Goal: Task Accomplishment & Management: Manage account settings

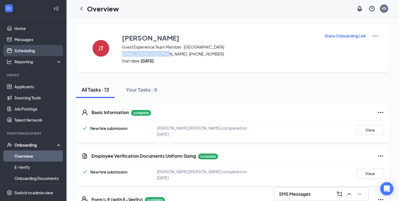
click at [26, 51] on link "Scheduling" at bounding box center [37, 50] width 47 height 11
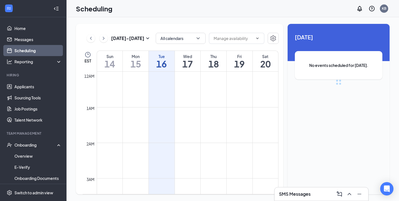
scroll to position [272, 0]
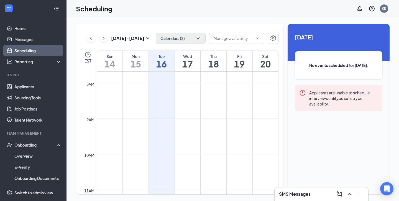
click at [157, 35] on button "Calendars (2)" at bounding box center [181, 38] width 50 height 11
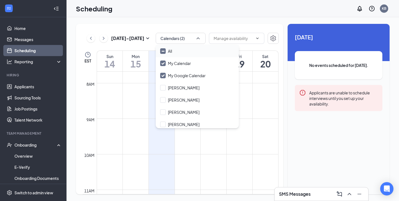
click at [162, 47] on div "All" at bounding box center [197, 51] width 83 height 12
checkbox input "true"
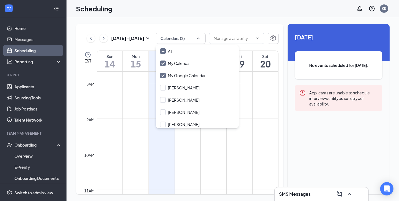
checkbox input "true"
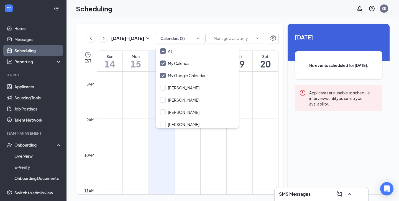
checkbox input "true"
click at [139, 46] on div "[DATE] - [DATE] All calendars EST Sun 14 Mon 15 Tue 16 Wed 17 Thu 18 Fri 19 Sat…" at bounding box center [179, 109] width 207 height 170
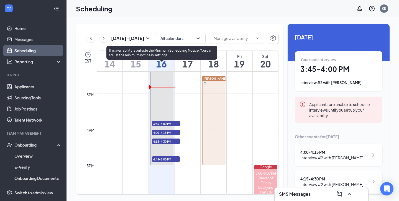
scroll to position [514, 0]
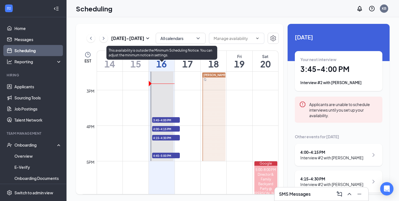
click at [177, 120] on span "3:45-4:00 PM" at bounding box center [166, 120] width 28 height 6
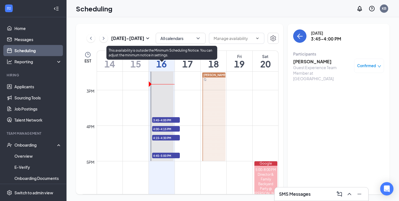
click at [178, 125] on div "4:00-4:15 PM 1" at bounding box center [166, 128] width 29 height 7
click at [178, 128] on span "4:00-4:15 PM" at bounding box center [166, 129] width 28 height 6
click at [178, 136] on span "4:15-4:30 PM" at bounding box center [166, 138] width 28 height 6
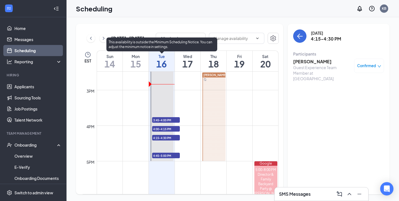
click at [177, 156] on span "4:45-5:00 PM" at bounding box center [166, 155] width 28 height 6
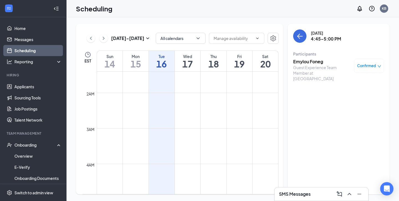
scroll to position [50, 0]
click at [35, 87] on link "Applicants" at bounding box center [37, 86] width 47 height 11
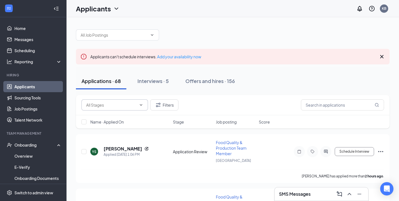
click at [117, 109] on span at bounding box center [114, 104] width 67 height 11
click at [127, 106] on input "text" at bounding box center [111, 105] width 50 height 6
click at [130, 116] on div "Application Review (66)" at bounding box center [112, 115] width 42 height 6
type input "Application Review (66)"
click at [121, 123] on span "Name · Applied On" at bounding box center [107, 122] width 34 height 6
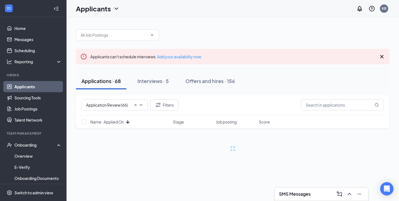
click at [128, 123] on icon "ArrowDown" at bounding box center [127, 121] width 3 height 3
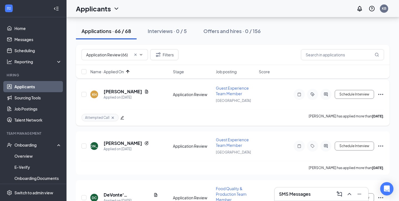
scroll to position [55, 0]
click at [125, 92] on h5 "[PERSON_NAME]" at bounding box center [123, 91] width 39 height 6
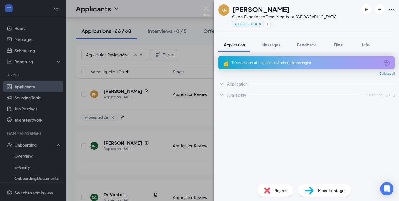
click at [274, 193] on div "Reject" at bounding box center [276, 190] width 36 height 12
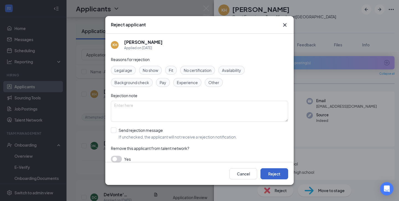
click at [269, 172] on button "Reject" at bounding box center [275, 173] width 28 height 11
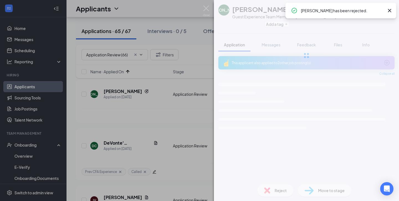
click at [77, 129] on div "[PERSON_NAME] [PERSON_NAME] Guest Experience Team Member at [GEOGRAPHIC_DATA] A…" at bounding box center [199, 100] width 399 height 201
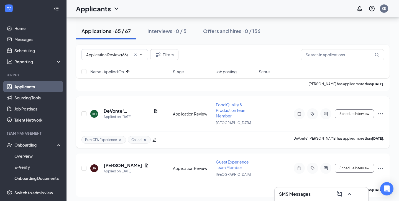
scroll to position [87, 0]
click at [122, 110] on h5 "DeVonte' [PERSON_NAME]" at bounding box center [128, 110] width 48 height 6
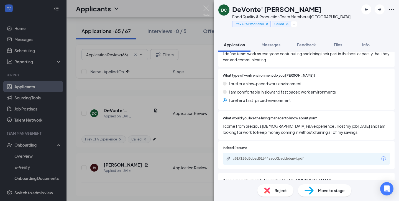
scroll to position [346, 0]
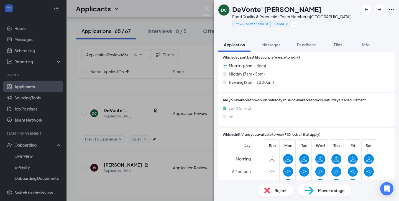
click at [275, 190] on span "Reject" at bounding box center [281, 190] width 12 height 6
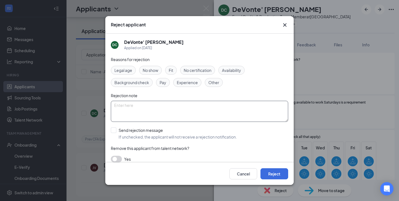
click at [159, 113] on textarea at bounding box center [199, 111] width 177 height 21
click at [114, 106] on textarea "Looking for a [DEMOGRAPHIC_DATA] job." at bounding box center [199, 111] width 177 height 21
click at [117, 108] on textarea "Consistency Looking for a [DEMOGRAPHIC_DATA] job." at bounding box center [199, 111] width 177 height 21
click at [118, 105] on textarea "Consistency Looking for a [DEMOGRAPHIC_DATA] job." at bounding box center [199, 111] width 177 height 21
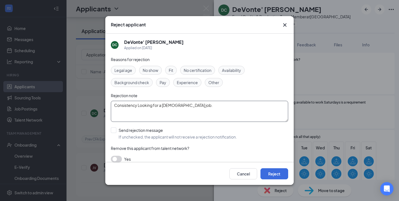
click at [118, 105] on textarea "Consistency Looking for a [DEMOGRAPHIC_DATA] job." at bounding box center [199, 111] width 177 height 21
click at [174, 107] on textarea "Looking for a [DEMOGRAPHIC_DATA] job." at bounding box center [199, 111] width 177 height 21
click at [114, 107] on textarea "Looking for a [DEMOGRAPHIC_DATA] job for 6months" at bounding box center [199, 111] width 177 height 21
type textarea "Temporary hire Looking for a [DEMOGRAPHIC_DATA] job for 6months"
click at [123, 133] on div "Send rejection message" at bounding box center [178, 130] width 118 height 6
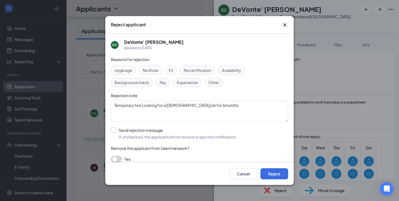
click at [123, 133] on input "Send rejection message If unchecked, the applicant will not receive a rejection…" at bounding box center [174, 133] width 126 height 12
checkbox input "true"
click at [277, 174] on button "Reject" at bounding box center [275, 173] width 28 height 11
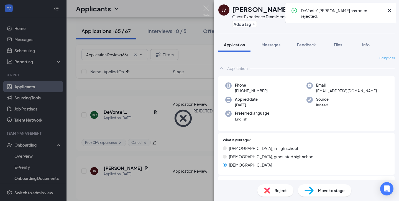
click at [183, 130] on div "[PERSON_NAME] [PERSON_NAME] Guest Experience Team Member at [GEOGRAPHIC_DATA] A…" at bounding box center [199, 100] width 399 height 201
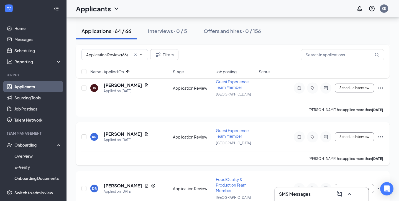
scroll to position [79, 0]
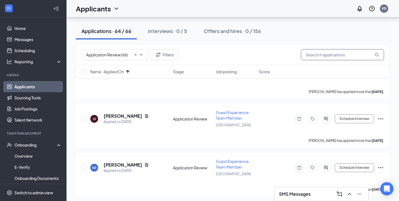
click at [332, 56] on input "text" at bounding box center [342, 54] width 83 height 11
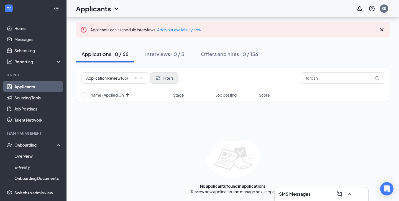
scroll to position [27, 0]
click at [173, 80] on button "Filters" at bounding box center [164, 77] width 28 height 11
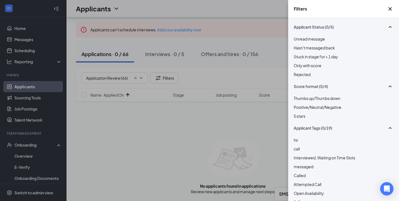
click at [311, 77] on span "Rejected" at bounding box center [302, 74] width 17 height 5
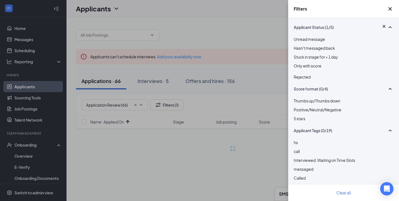
click at [250, 80] on div "Filters Applicant Status (1/5) Unread message Hasn't messaged back Stuck in sta…" at bounding box center [199, 100] width 399 height 201
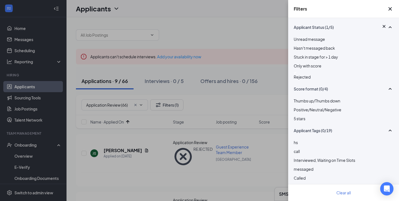
click at [244, 106] on div "Filters Applicant Status (1/5) Unread message Hasn't messaged back Stuck in sta…" at bounding box center [199, 100] width 399 height 201
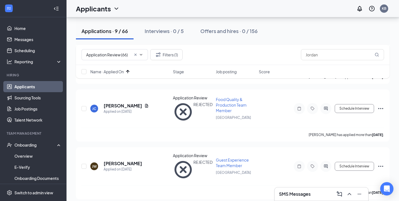
scroll to position [390, 0]
drag, startPoint x: 328, startPoint y: 55, endPoint x: 272, endPoint y: 52, distance: 56.1
click at [272, 52] on div "Application Review (66) Application Review (66) Availability (2) Filters (1) Jo…" at bounding box center [232, 54] width 303 height 11
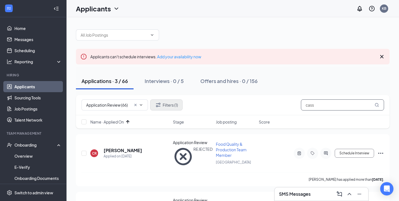
scroll to position [0, 0]
type input "cass"
click at [162, 106] on button "Filters (1)" at bounding box center [166, 104] width 32 height 11
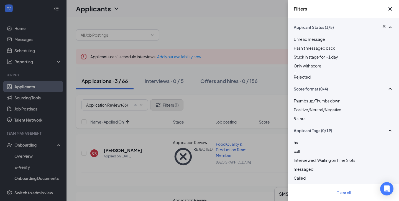
scroll to position [0, 0]
click at [297, 80] on div "Rejected" at bounding box center [344, 76] width 100 height 8
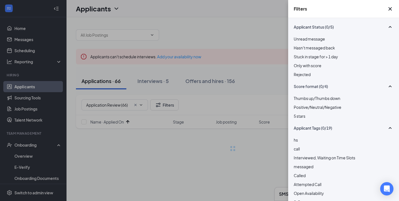
click at [254, 96] on div "Filters Applicant Status (0/5) Unread message Hasn't messaged back Stuck in sta…" at bounding box center [199, 100] width 399 height 201
click at [251, 101] on div "Filters Applicant Status (0/5) Unread message Hasn't messaged back Stuck in sta…" at bounding box center [199, 100] width 399 height 201
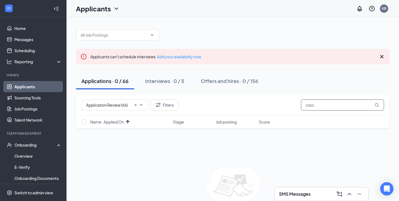
drag, startPoint x: 316, startPoint y: 103, endPoint x: 292, endPoint y: 106, distance: 24.6
click at [292, 106] on div "Application Review (66) Application Review (66) Availability (2) Filters cass" at bounding box center [232, 104] width 303 height 11
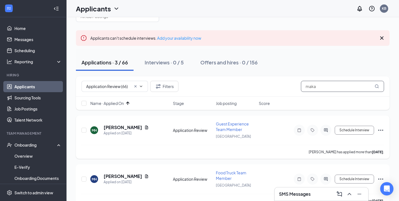
scroll to position [29, 0]
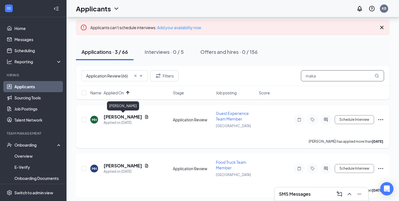
type input "maka"
click at [132, 117] on h5 "[PERSON_NAME]" at bounding box center [123, 117] width 39 height 6
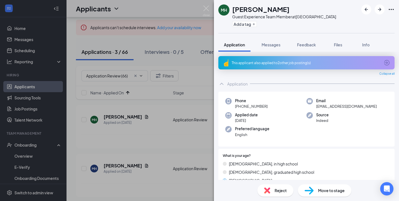
click at [147, 147] on div "MH [PERSON_NAME] Guest Experience Team Member at [GEOGRAPHIC_DATA] Add a tag Ap…" at bounding box center [199, 100] width 399 height 201
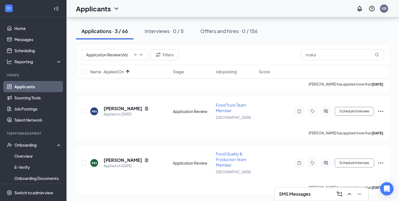
scroll to position [86, 0]
click at [361, 196] on icon "Minimize" at bounding box center [359, 193] width 7 height 7
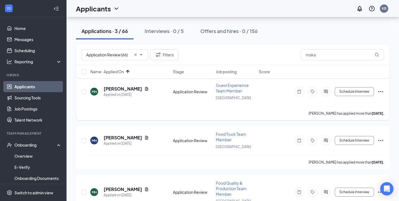
scroll to position [60, 0]
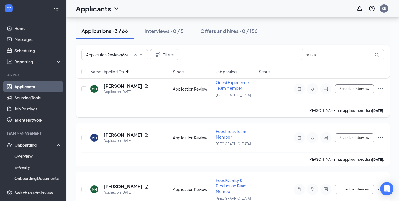
click at [138, 85] on h5 "[PERSON_NAME]" at bounding box center [123, 86] width 39 height 6
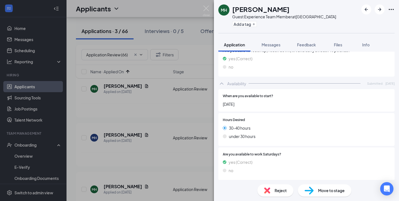
scroll to position [493, 0]
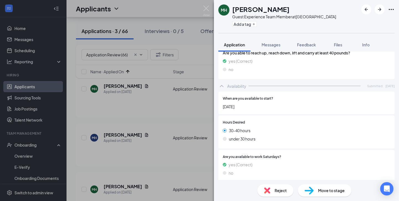
click at [254, 27] on div "Add a tag" at bounding box center [284, 23] width 104 height 9
click at [251, 25] on button "Add a tag" at bounding box center [244, 24] width 25 height 6
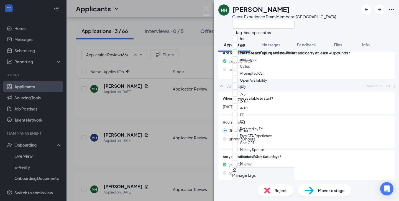
click at [255, 70] on div "Called" at bounding box center [263, 66] width 62 height 7
checkbox input "true"
click at [312, 96] on div "When are you available to start? [DATE]" at bounding box center [306, 103] width 167 height 14
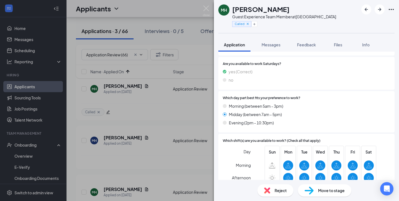
scroll to position [585, 0]
click at [188, 173] on div "MH [PERSON_NAME] Guest Experience Team Member at [GEOGRAPHIC_DATA] Called Appli…" at bounding box center [199, 100] width 399 height 201
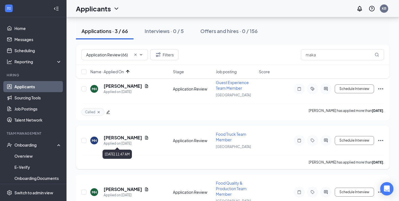
click at [136, 136] on h5 "[PERSON_NAME]" at bounding box center [123, 137] width 39 height 6
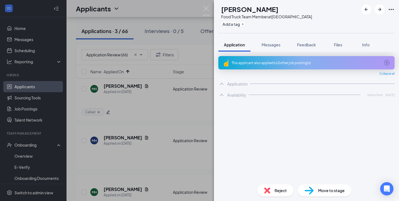
click at [315, 191] on div "Move to stage" at bounding box center [324, 190] width 53 height 12
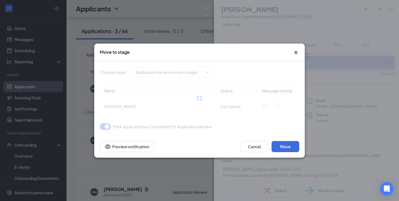
type input "Phone screening (next stage)"
click at [251, 158] on div "Move to stage Choose stage : Phone screening (next stage) Name Status Message f…" at bounding box center [199, 100] width 399 height 201
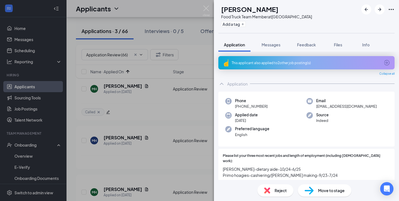
click at [273, 190] on div "Reject" at bounding box center [276, 190] width 36 height 12
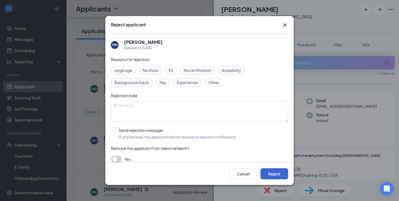
click at [275, 171] on button "Reject" at bounding box center [275, 173] width 28 height 11
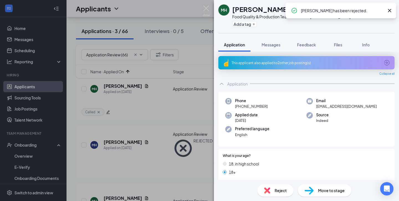
click at [267, 192] on img at bounding box center [267, 190] width 6 height 6
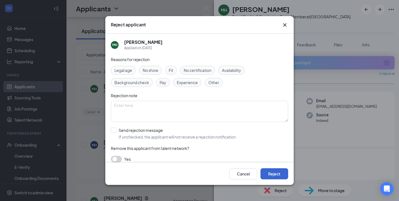
click at [275, 177] on button "Reject" at bounding box center [275, 173] width 28 height 11
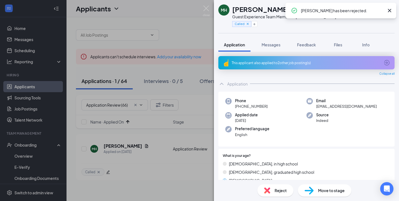
click at [155, 123] on div "MH [PERSON_NAME] Guest Experience Team Member at [GEOGRAPHIC_DATA] Called Appli…" at bounding box center [199, 100] width 399 height 201
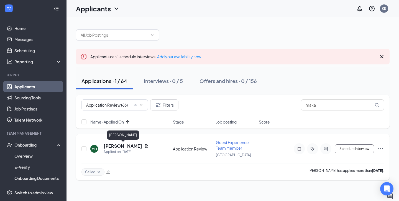
click at [136, 146] on h5 "[PERSON_NAME]" at bounding box center [123, 146] width 39 height 6
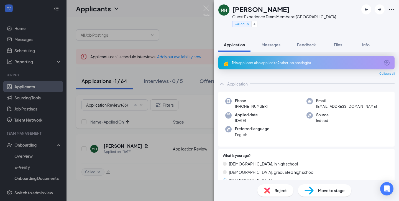
click at [320, 193] on div "Move to stage" at bounding box center [324, 190] width 53 height 12
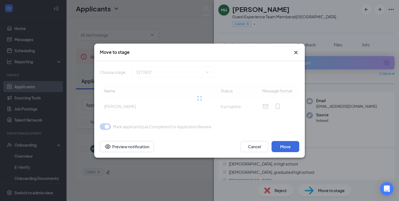
type input "Phone screening (next stage)"
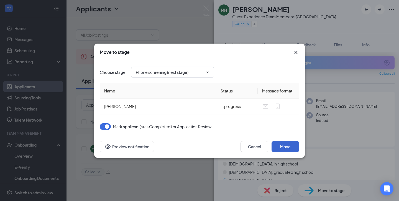
click at [287, 147] on button "Move" at bounding box center [286, 146] width 28 height 11
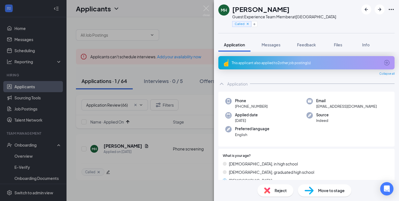
click at [165, 186] on div "MH [PERSON_NAME] Guest Experience Team Member at [GEOGRAPHIC_DATA] Called Appli…" at bounding box center [199, 100] width 399 height 201
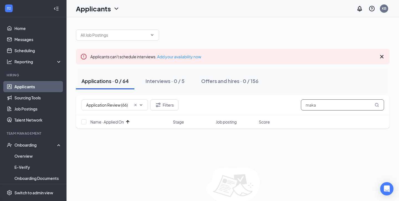
drag, startPoint x: 334, startPoint y: 105, endPoint x: 291, endPoint y: 105, distance: 43.0
click at [291, 105] on div "Application Review (66) No options Filters maka" at bounding box center [232, 104] width 303 height 11
click at [247, 109] on div "Application Review (66) No options Filters" at bounding box center [232, 104] width 303 height 11
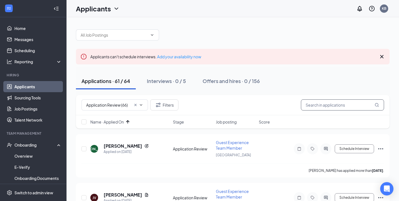
click at [312, 103] on input "text" at bounding box center [342, 104] width 83 height 11
type input "pied"
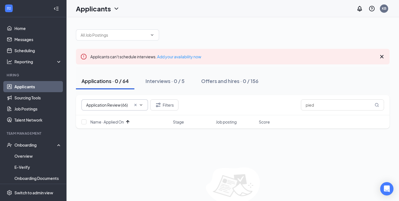
click at [136, 106] on icon "Cross" at bounding box center [135, 105] width 4 height 4
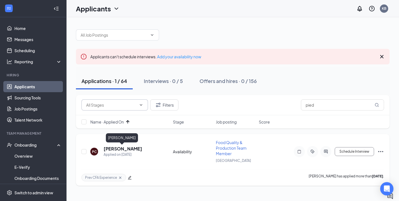
click at [119, 150] on h5 "[PERSON_NAME]" at bounding box center [123, 149] width 39 height 6
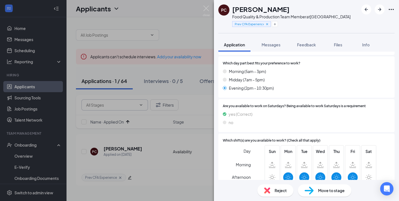
scroll to position [566, 0]
click at [336, 188] on span "Move to stage" at bounding box center [331, 190] width 27 height 6
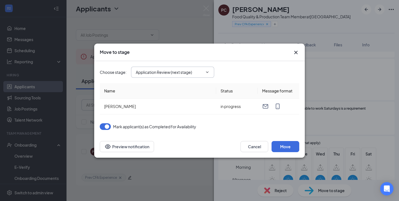
click at [192, 68] on span "Application Review (next stage)" at bounding box center [172, 72] width 83 height 11
click at [191, 75] on input "Application Review (next stage)" at bounding box center [169, 72] width 67 height 6
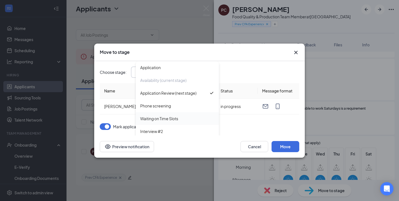
click at [189, 118] on div "Waiting on Time Slots" at bounding box center [177, 118] width 74 height 6
type input "Waiting on Time Slots"
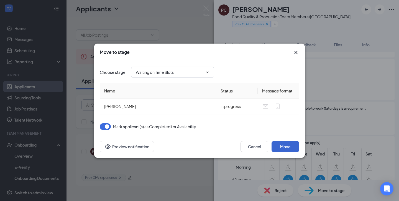
click at [279, 145] on button "Move" at bounding box center [286, 146] width 28 height 11
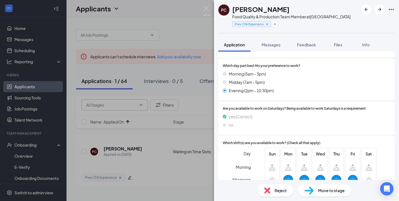
click at [190, 191] on div "PC [PERSON_NAME] Food Quality & Production Team Member at [GEOGRAPHIC_DATA] Pre…" at bounding box center [199, 100] width 399 height 201
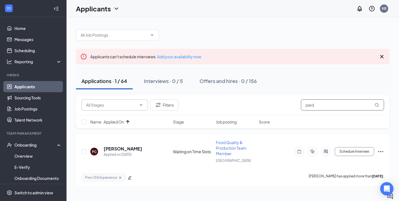
drag, startPoint x: 340, startPoint y: 106, endPoint x: 294, endPoint y: 100, distance: 46.3
click at [294, 100] on div "Application Review (64) Availability (2) Filters pied" at bounding box center [232, 104] width 303 height 11
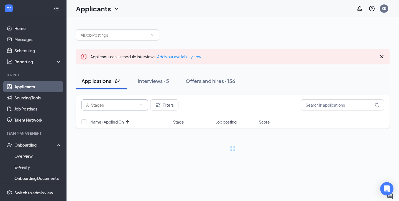
click at [143, 103] on icon "ChevronDown" at bounding box center [141, 105] width 4 height 4
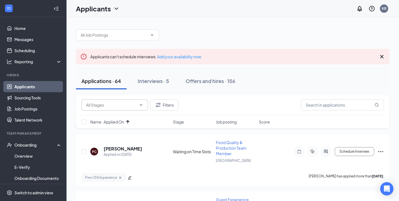
click at [143, 103] on icon "ChevronDown" at bounding box center [141, 105] width 4 height 4
click at [138, 105] on span at bounding box center [141, 105] width 6 height 4
click at [128, 121] on icon "ArrowUp" at bounding box center [127, 121] width 3 height 3
click at [125, 38] on span at bounding box center [117, 34] width 83 height 11
click at [125, 34] on input "text" at bounding box center [114, 35] width 67 height 6
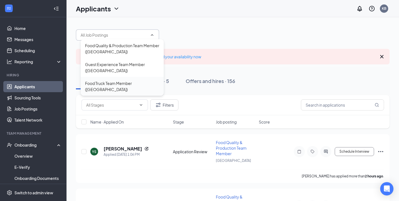
click at [122, 80] on div "Food Truck Team Member ([GEOGRAPHIC_DATA])" at bounding box center [122, 86] width 83 height 19
type input "Food Truck Team Member ([GEOGRAPHIC_DATA])"
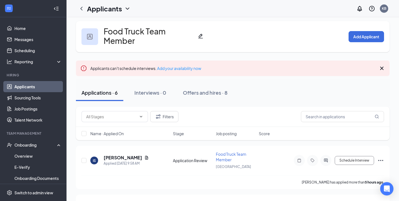
scroll to position [53, 0]
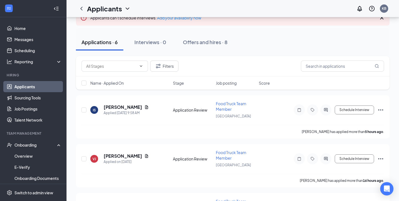
click at [123, 81] on span "Name · Applied On" at bounding box center [107, 83] width 34 height 6
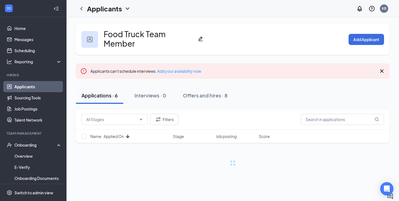
scroll to position [0, 0]
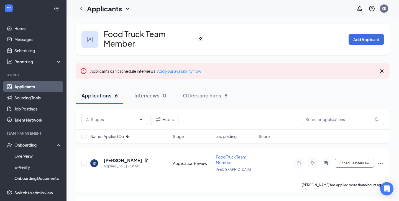
click at [128, 134] on icon "ArrowDown" at bounding box center [127, 135] width 3 height 3
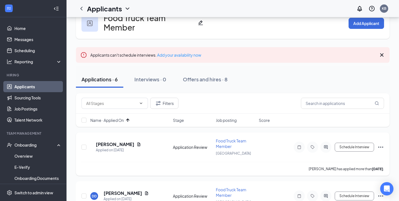
scroll to position [18, 0]
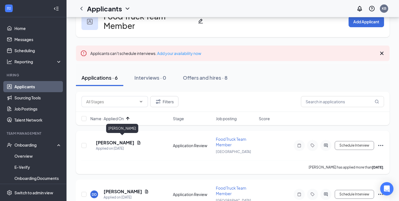
click at [124, 139] on h5 "[PERSON_NAME]" at bounding box center [115, 142] width 39 height 6
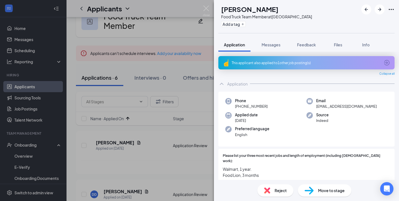
click at [296, 64] on div "This applicant also applied to 1 other job posting(s)" at bounding box center [306, 62] width 149 height 5
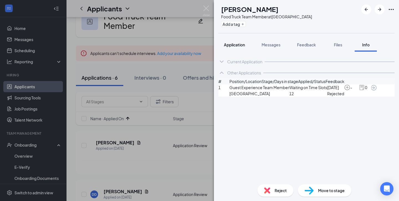
click at [242, 45] on span "Application" at bounding box center [234, 44] width 21 height 5
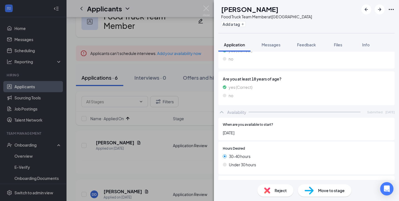
scroll to position [489, 0]
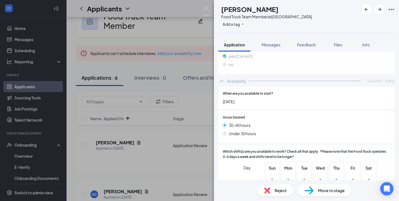
click at [150, 162] on div "KS [PERSON_NAME] Food Truck Team Member at [GEOGRAPHIC_DATA] Add a tag Applicat…" at bounding box center [199, 100] width 399 height 201
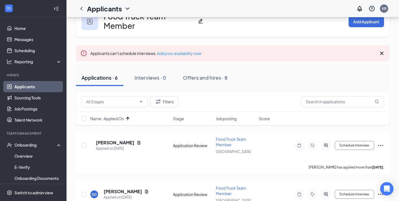
scroll to position [44, 0]
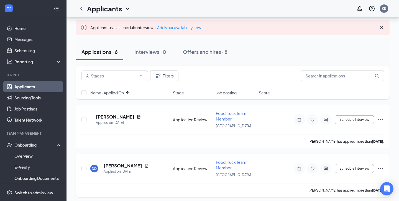
click at [123, 162] on h5 "[PERSON_NAME]" at bounding box center [123, 165] width 39 height 6
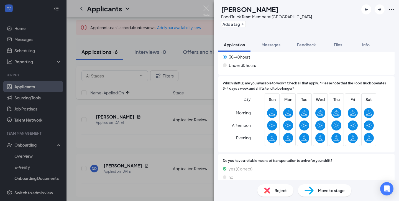
scroll to position [481, 0]
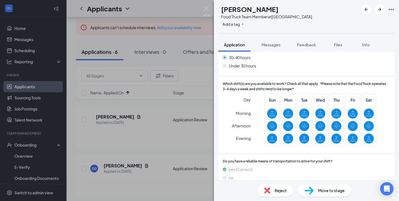
click at [167, 169] on div "DD [PERSON_NAME] Food Truck Team Member at [GEOGRAPHIC_DATA] Add a tag Applicat…" at bounding box center [199, 100] width 399 height 201
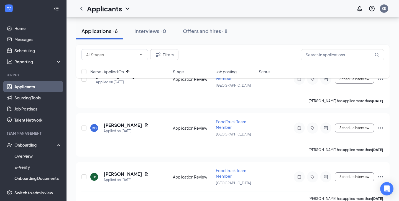
scroll to position [128, 0]
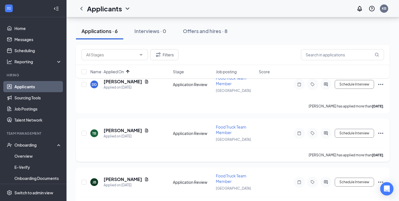
click at [111, 127] on h5 "[PERSON_NAME]" at bounding box center [123, 130] width 39 height 6
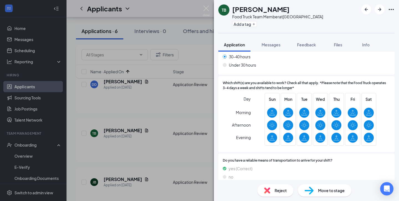
scroll to position [512, 0]
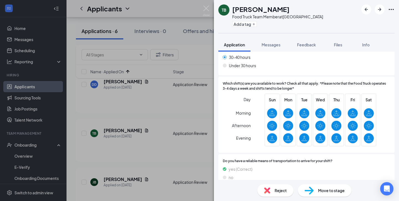
click at [129, 160] on div "TB [PERSON_NAME] Food Truck Team Member at [GEOGRAPHIC_DATA] Add a tag Applicat…" at bounding box center [199, 100] width 399 height 201
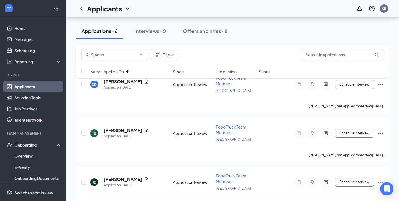
scroll to position [151, 0]
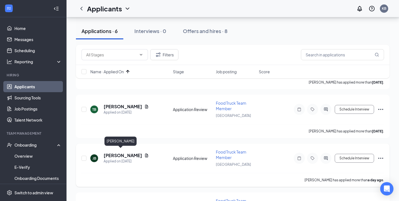
click at [118, 152] on h5 "[PERSON_NAME]" at bounding box center [123, 155] width 39 height 6
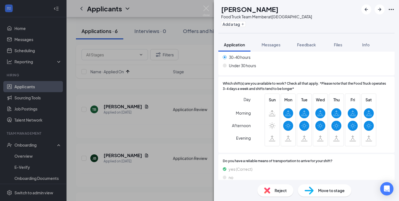
scroll to position [491, 0]
click at [157, 166] on div "[PERSON_NAME] Food Truck Team Member at [GEOGRAPHIC_DATA] Add a tag Application…" at bounding box center [199, 100] width 399 height 201
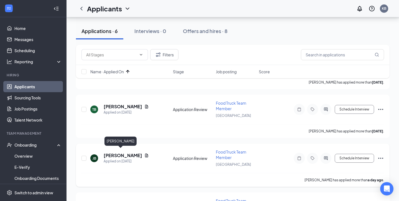
click at [116, 152] on h5 "[PERSON_NAME]" at bounding box center [123, 155] width 39 height 6
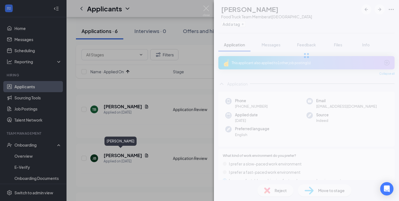
click at [152, 133] on div "[PERSON_NAME] Food Truck Team Member at [GEOGRAPHIC_DATA] Add a tag Application…" at bounding box center [199, 100] width 399 height 201
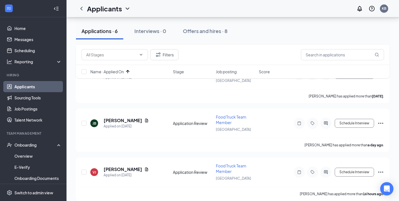
scroll to position [208, 0]
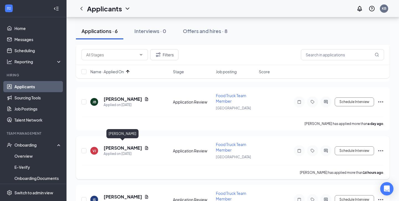
click at [119, 146] on h5 "[PERSON_NAME]" at bounding box center [123, 148] width 39 height 6
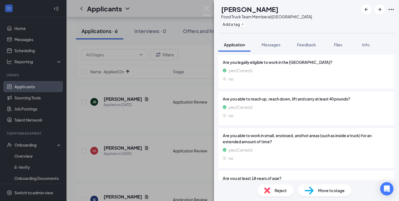
scroll to position [449, 0]
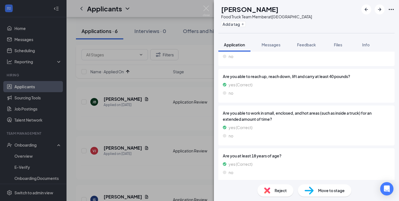
click at [174, 170] on div "VJ [PERSON_NAME] Food Truck Team Member at [GEOGRAPHIC_DATA] Add a tag Applicat…" at bounding box center [199, 100] width 399 height 201
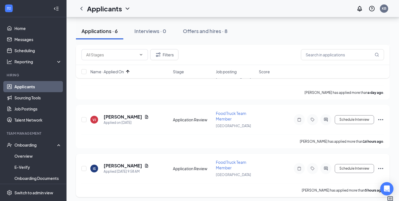
scroll to position [238, 0]
click at [113, 163] on h5 "[PERSON_NAME]" at bounding box center [123, 166] width 39 height 6
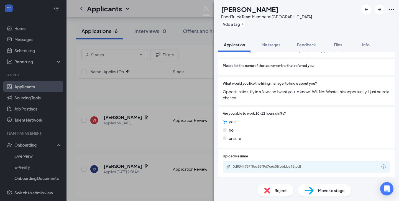
scroll to position [247, 0]
click at [170, 150] on div "IS [PERSON_NAME] Food Truck Team Member at [GEOGRAPHIC_DATA] Add a tag Applicat…" at bounding box center [199, 100] width 399 height 201
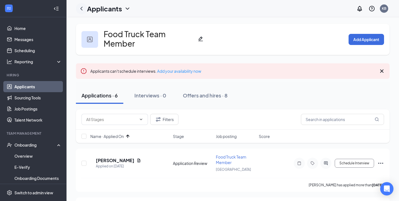
click at [81, 7] on icon "ChevronLeft" at bounding box center [81, 8] width 7 height 7
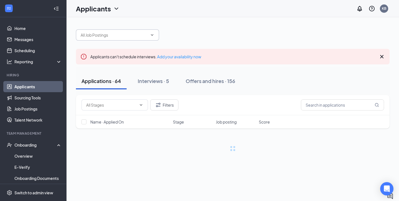
click at [130, 35] on input "text" at bounding box center [114, 35] width 67 height 6
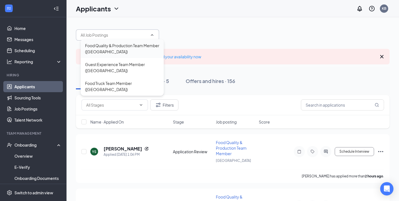
click at [129, 50] on div "Food Quality & Production Team Member ([GEOGRAPHIC_DATA])" at bounding box center [122, 48] width 74 height 12
